Goal: Task Accomplishment & Management: Manage account settings

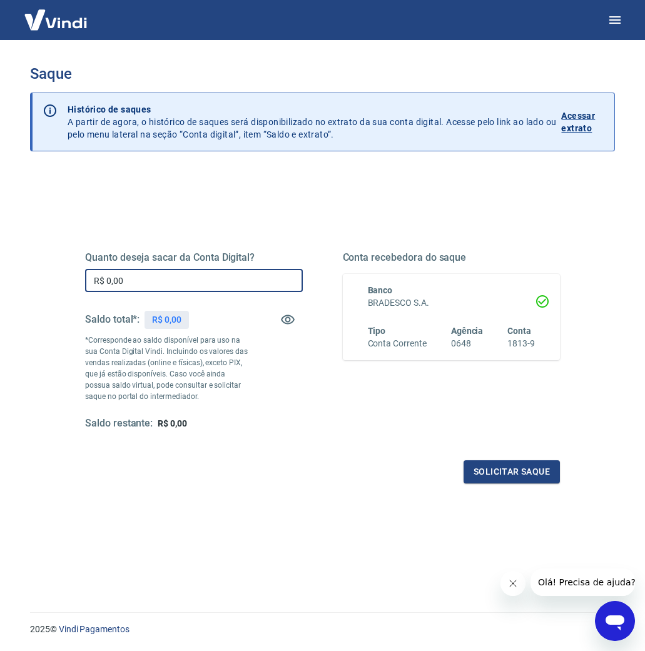
click at [237, 281] on input "R$ 0,00" at bounding box center [194, 280] width 218 height 23
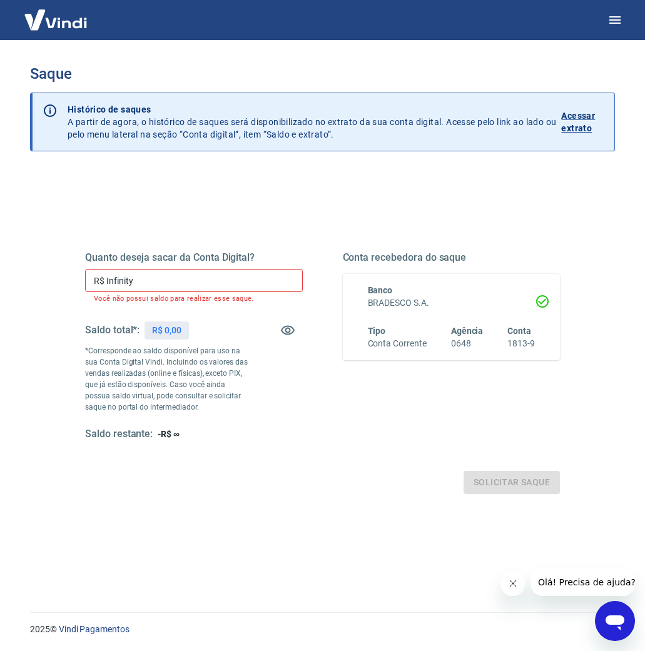
click at [528, 487] on div "Solicitar saque" at bounding box center [322, 482] width 475 height 23
drag, startPoint x: 181, startPoint y: 281, endPoint x: -13, endPoint y: 278, distance: 193.9
click at [0, 278] on html "Saque Histórico de saques A partir de agora, o histórico de saques será disponi…" at bounding box center [322, 325] width 645 height 651
click at [528, 485] on div "Solicitar saque" at bounding box center [322, 482] width 475 height 23
click at [221, 281] on input "R$ 313.213.213,21" at bounding box center [194, 280] width 218 height 23
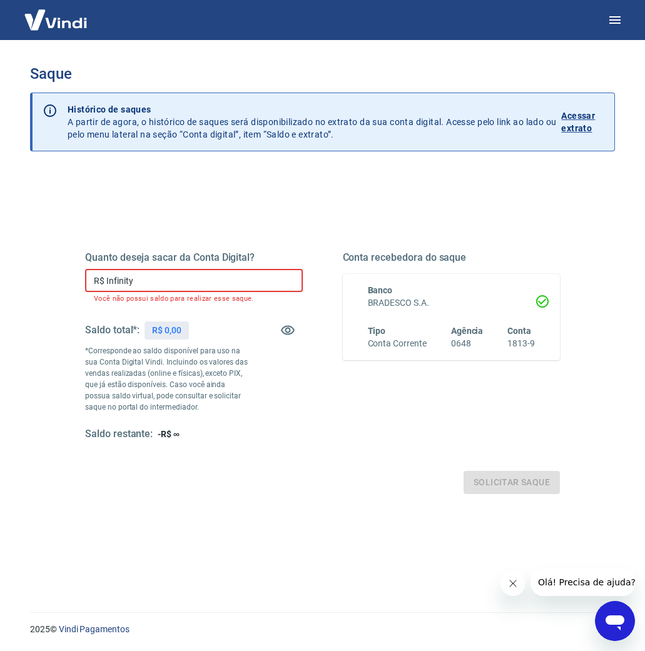
type input "R$ Infinity"
